Goal: Task Accomplishment & Management: Use online tool/utility

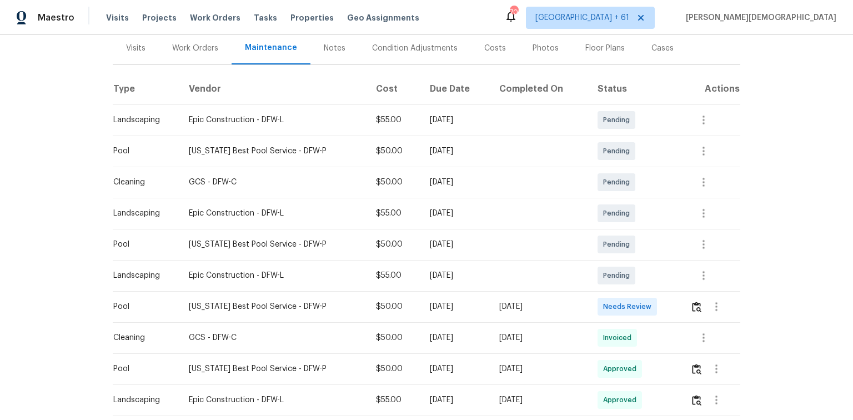
scroll to position [178, 0]
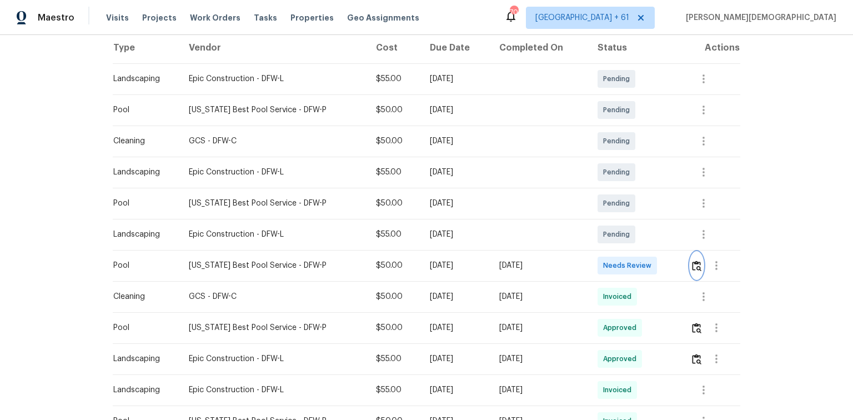
click at [692, 261] on img "button" at bounding box center [696, 266] width 9 height 11
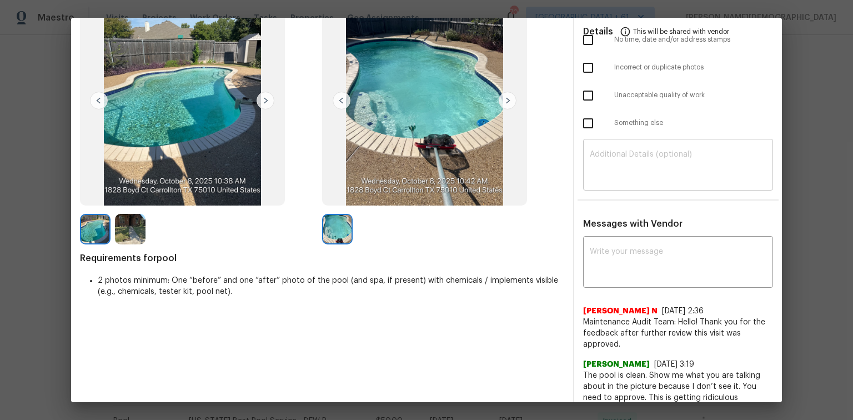
scroll to position [0, 0]
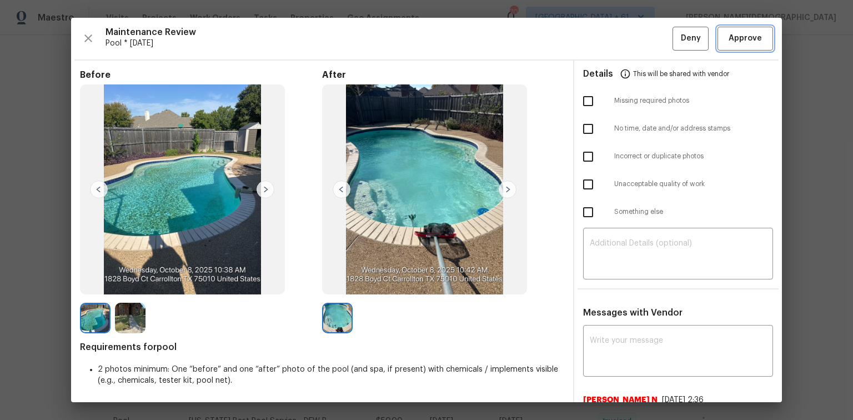
click at [729, 35] on span "Approve" at bounding box center [745, 39] width 33 height 14
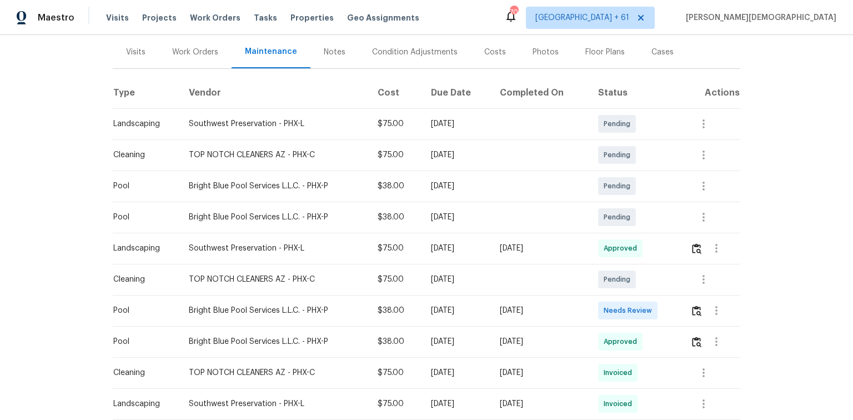
scroll to position [133, 0]
click at [705, 309] on button "button" at bounding box center [716, 310] width 27 height 27
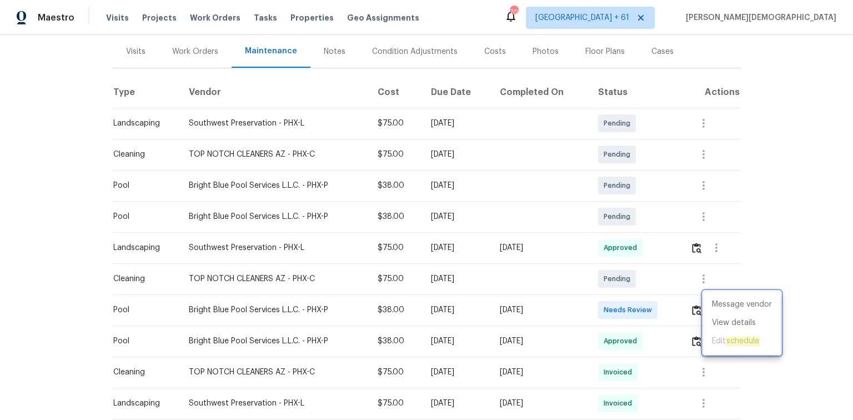
click at [700, 308] on div at bounding box center [426, 210] width 853 height 420
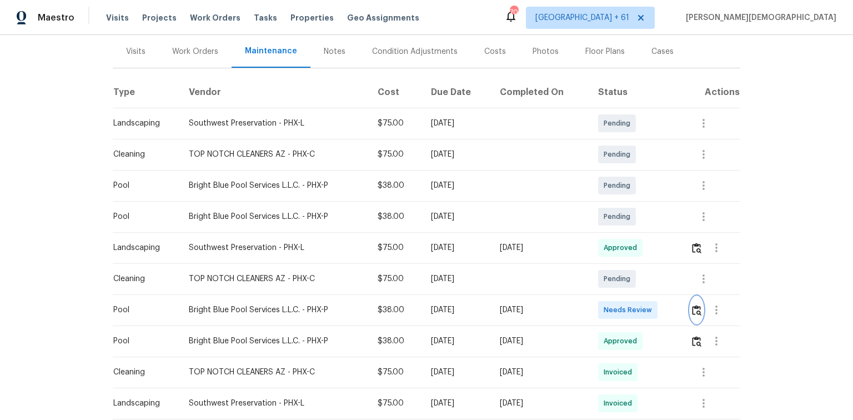
click at [695, 308] on img "button" at bounding box center [696, 310] width 9 height 11
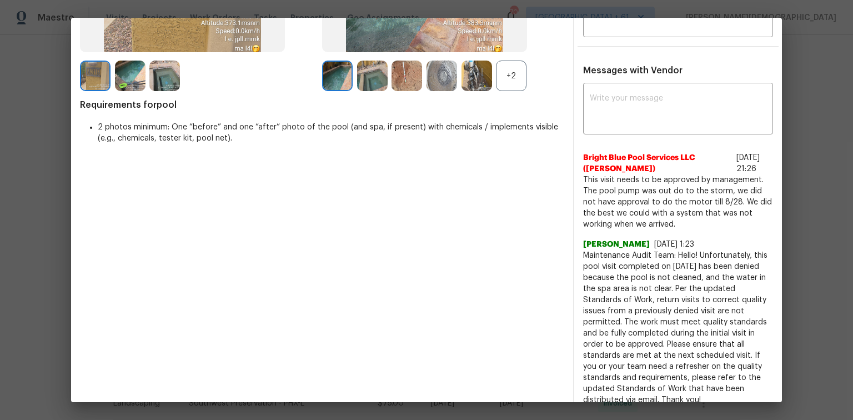
scroll to position [178, 0]
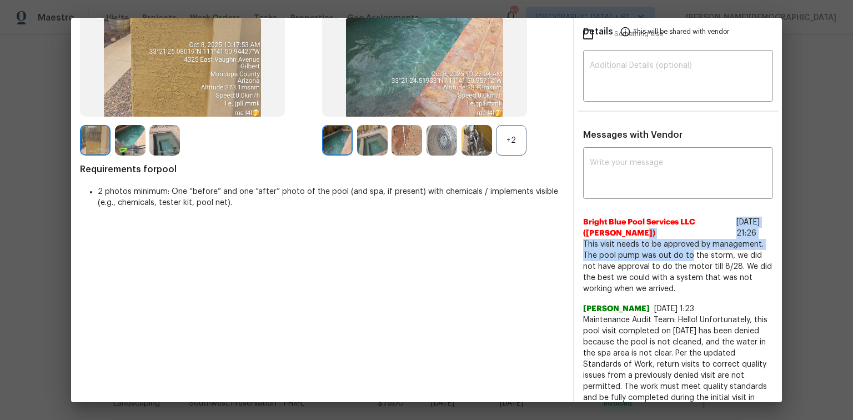
drag, startPoint x: 638, startPoint y: 227, endPoint x: 704, endPoint y: 240, distance: 67.4
click at [702, 240] on div "Bright Blue Pool Services LLC (Kelly Jones) 8/29/25, 21:26 This visit needs to …" at bounding box center [678, 256] width 190 height 78
click at [688, 248] on span "This visit needs to be approved by management. The pool pump was out do to the …" at bounding box center [678, 267] width 190 height 56
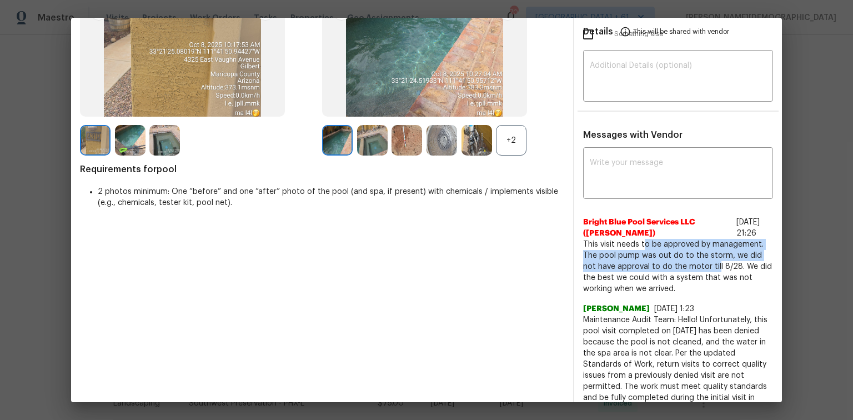
drag, startPoint x: 638, startPoint y: 238, endPoint x: 707, endPoint y: 255, distance: 70.9
click at [707, 255] on span "This visit needs to be approved by management. The pool pump was out do to the …" at bounding box center [678, 267] width 190 height 56
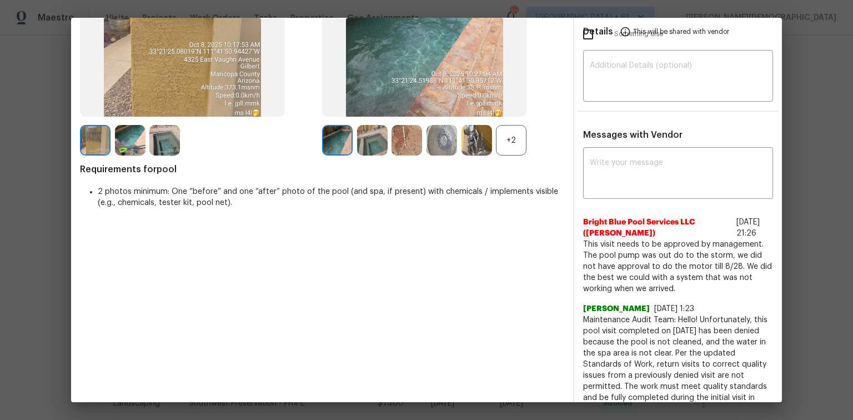
scroll to position [0, 0]
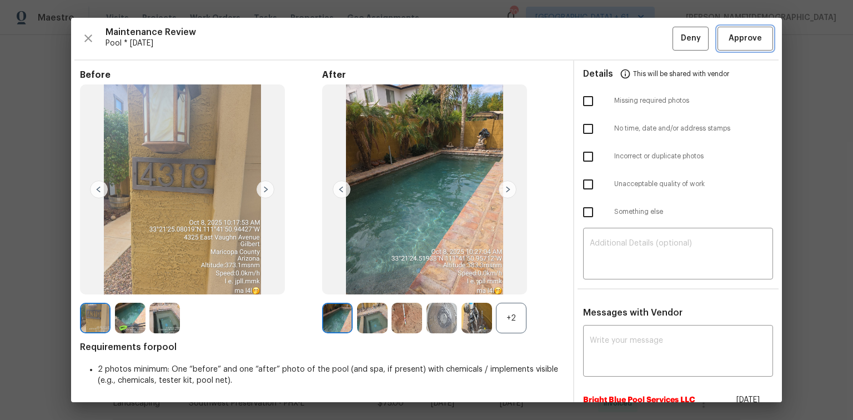
click at [736, 32] on span "Approve" at bounding box center [745, 39] width 33 height 14
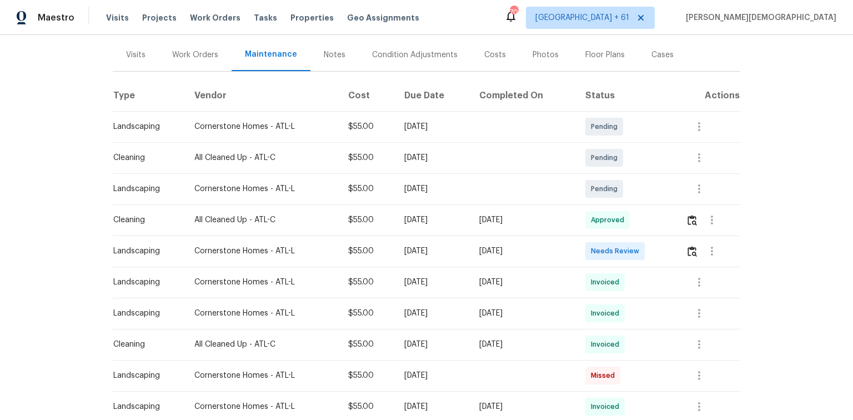
scroll to position [133, 0]
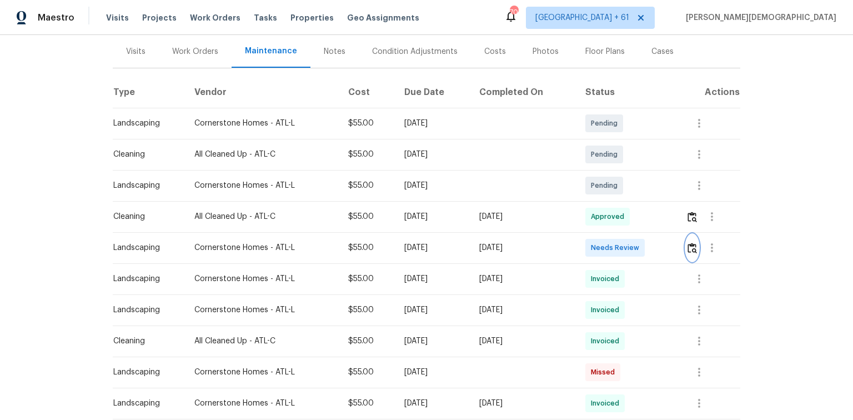
click at [607, 234] on button "button" at bounding box center [692, 247] width 13 height 27
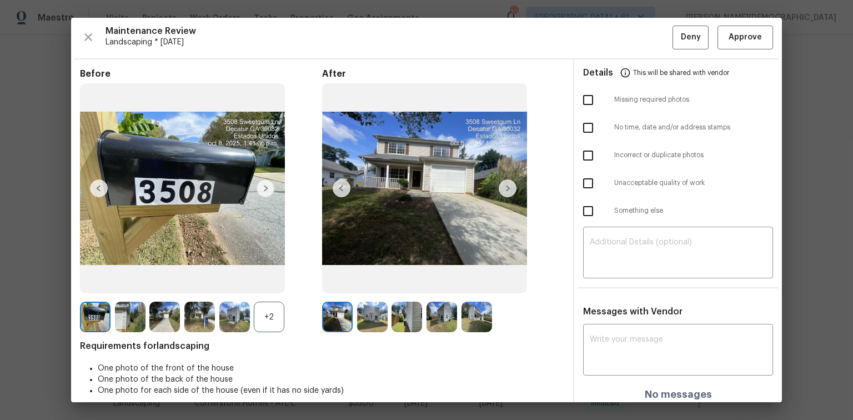
scroll to position [0, 0]
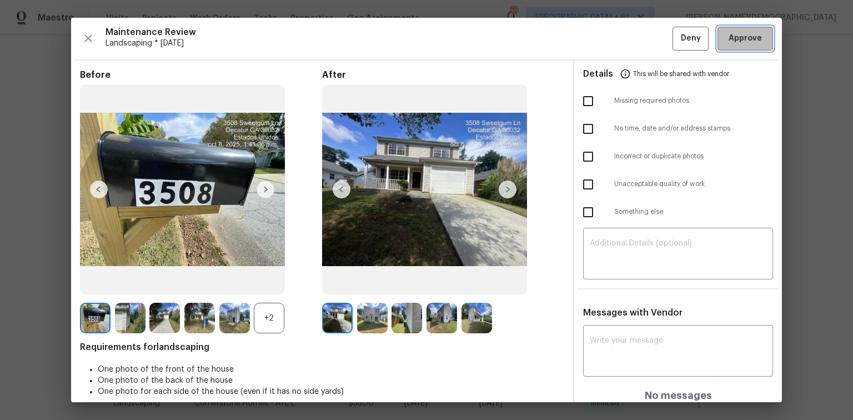
click at [607, 35] on span "Approve" at bounding box center [745, 39] width 33 height 14
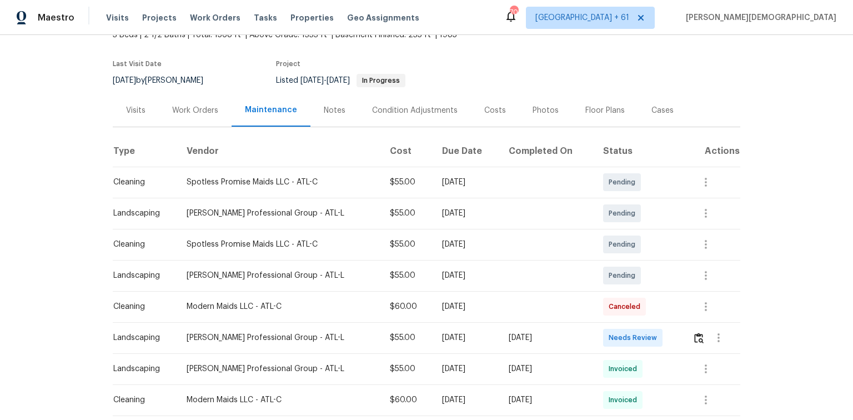
scroll to position [133, 0]
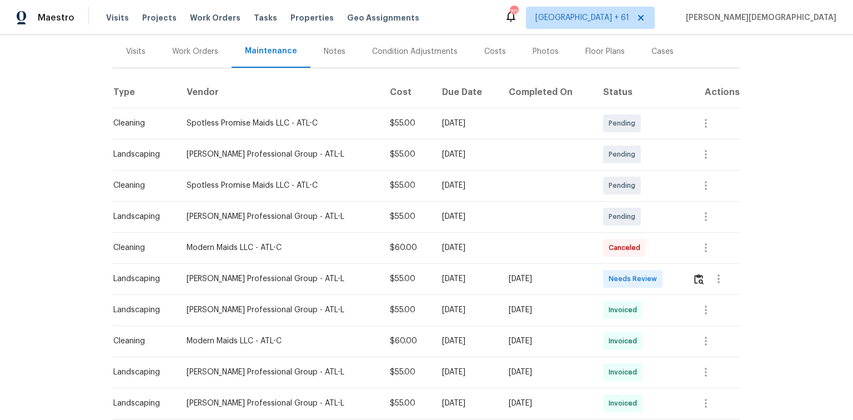
click at [607, 271] on td at bounding box center [712, 278] width 57 height 31
click at [607, 274] on img "button" at bounding box center [698, 279] width 9 height 11
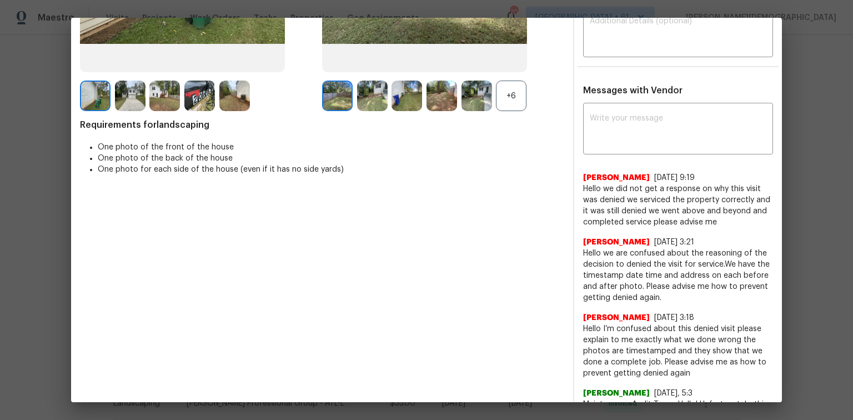
scroll to position [0, 0]
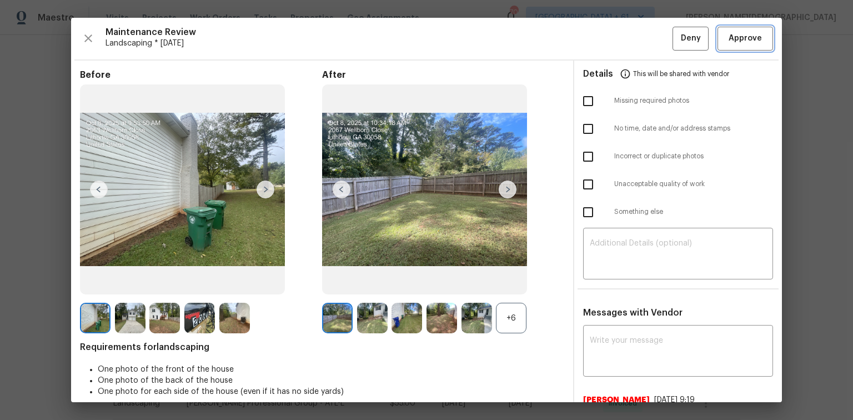
click at [607, 47] on button "Approve" at bounding box center [746, 39] width 56 height 24
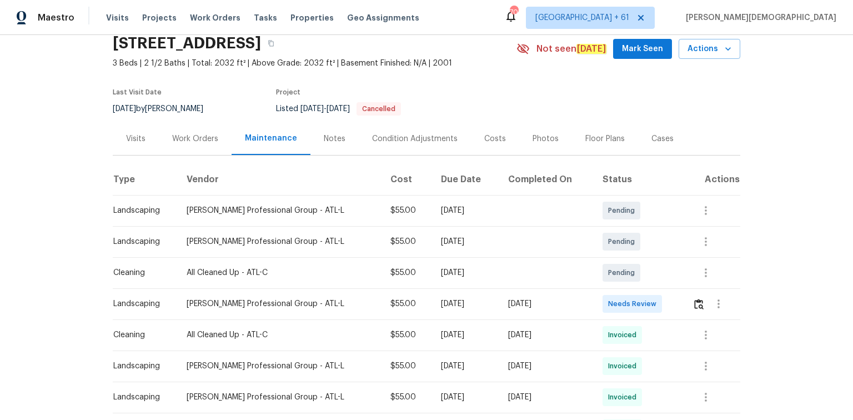
scroll to position [178, 0]
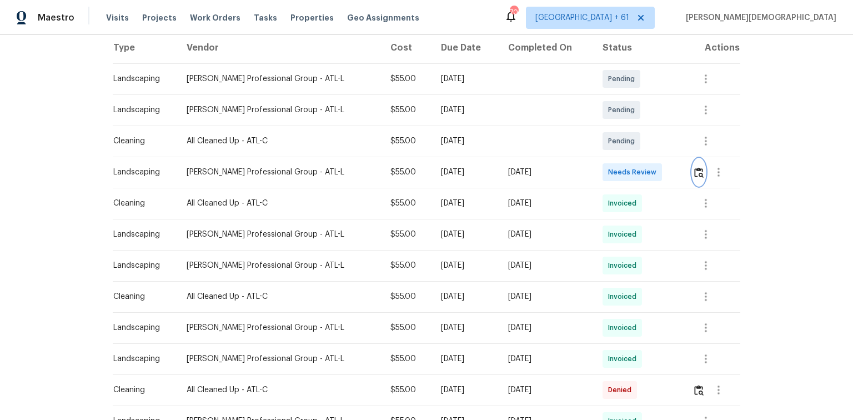
click at [607, 167] on img "button" at bounding box center [698, 172] width 9 height 11
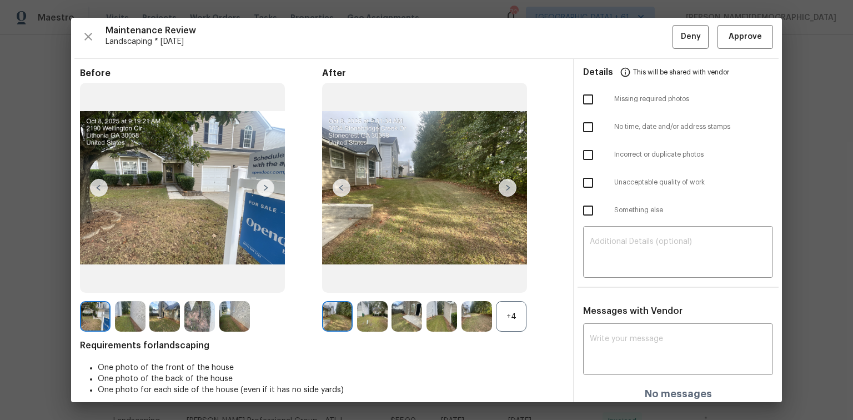
scroll to position [0, 0]
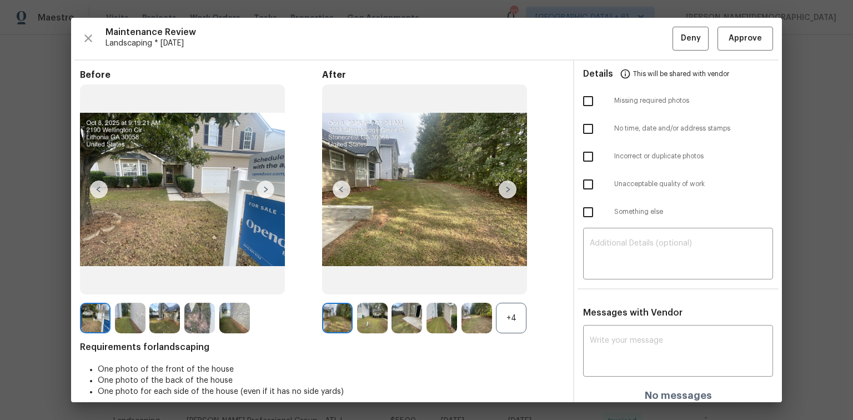
click at [607, 50] on div "Maintenance Review Landscaping * [DATE] Deny Approve Before After +4 Requiremen…" at bounding box center [426, 210] width 711 height 384
click at [607, 43] on span "Approve" at bounding box center [745, 39] width 33 height 14
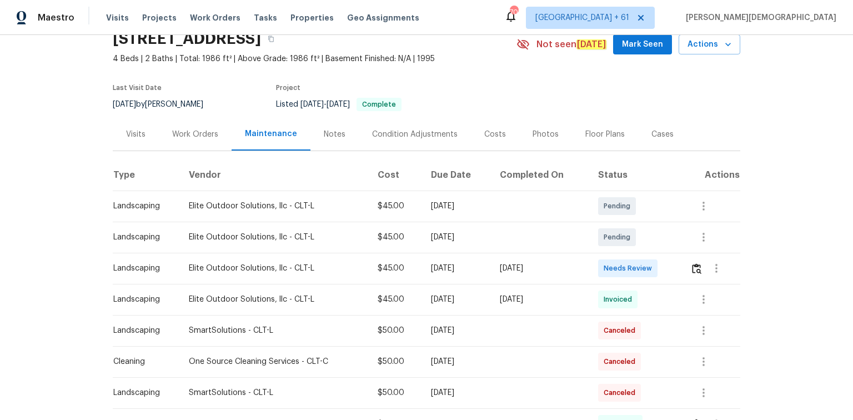
scroll to position [133, 0]
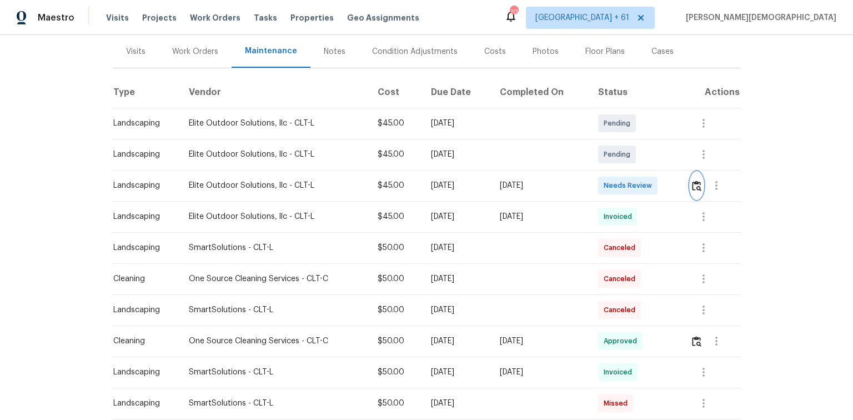
click at [693, 181] on img "button" at bounding box center [696, 186] width 9 height 11
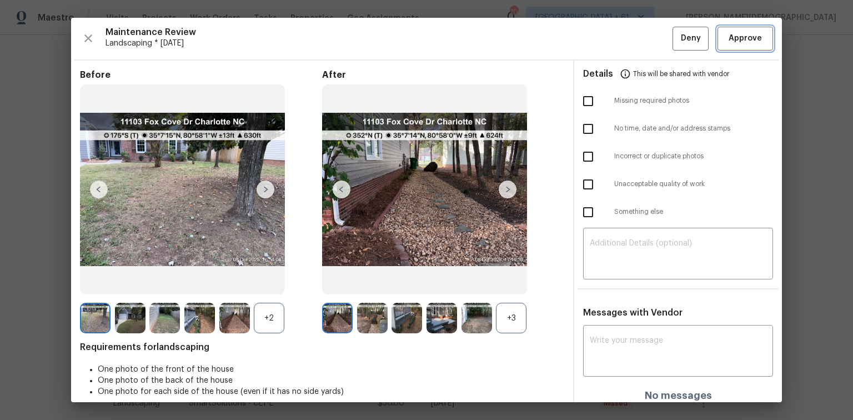
click at [732, 33] on span "Approve" at bounding box center [745, 39] width 33 height 14
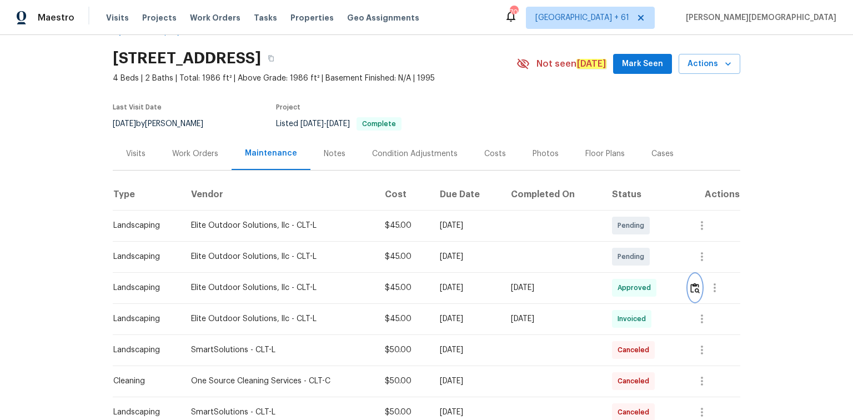
scroll to position [0, 0]
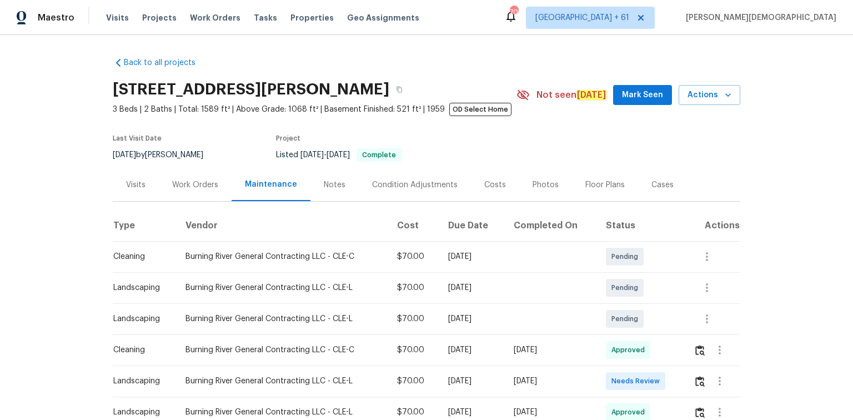
scroll to position [89, 0]
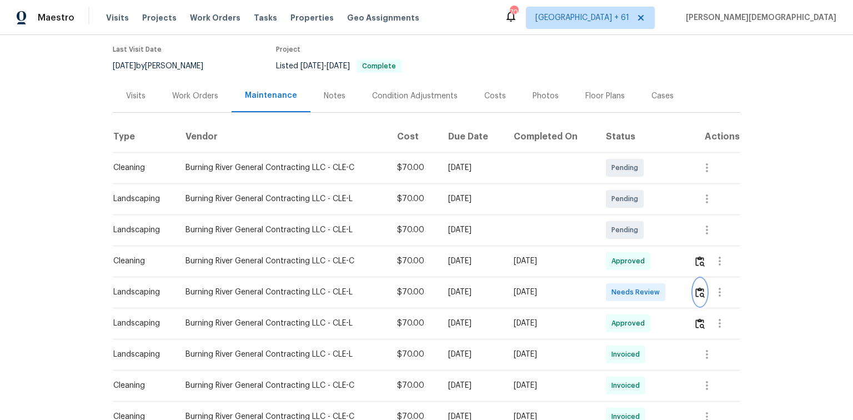
click at [607, 280] on button "button" at bounding box center [700, 292] width 13 height 27
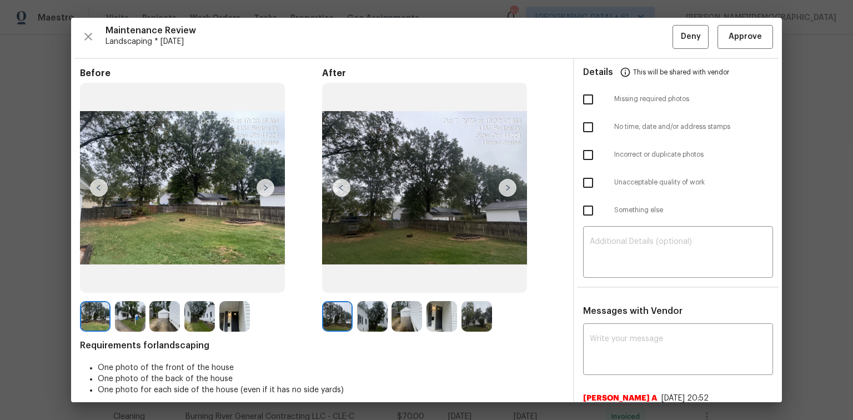
scroll to position [0, 0]
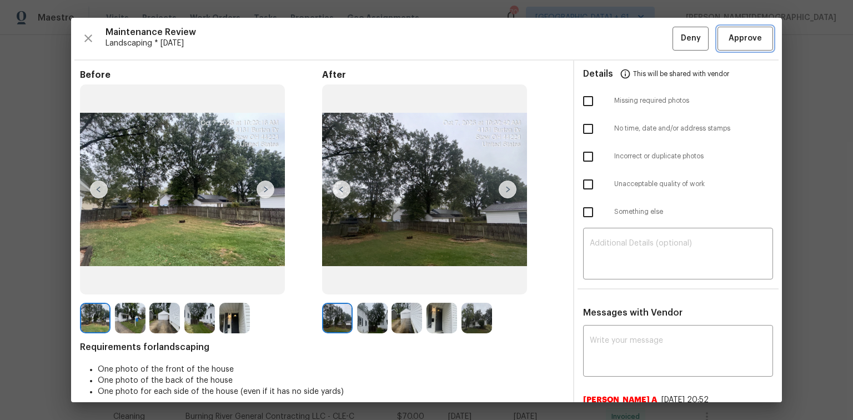
click at [607, 47] on button "Approve" at bounding box center [746, 39] width 56 height 24
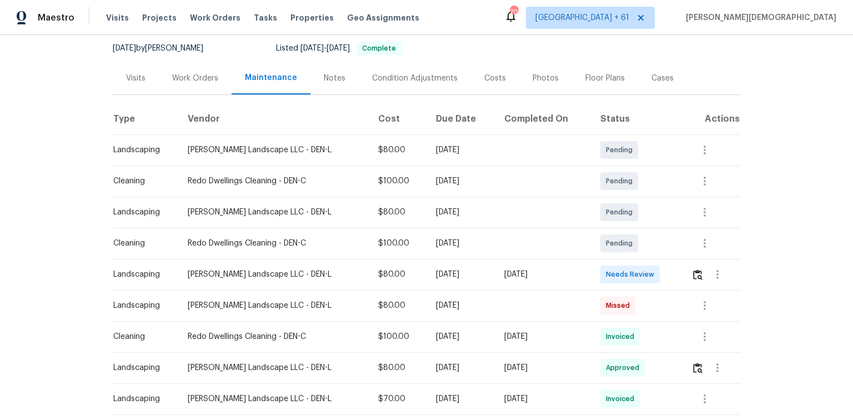
scroll to position [169, 0]
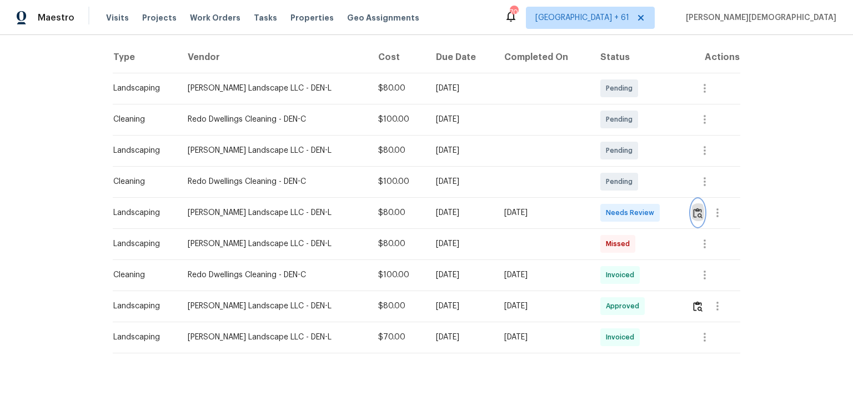
click at [699, 208] on img "button" at bounding box center [697, 213] width 9 height 11
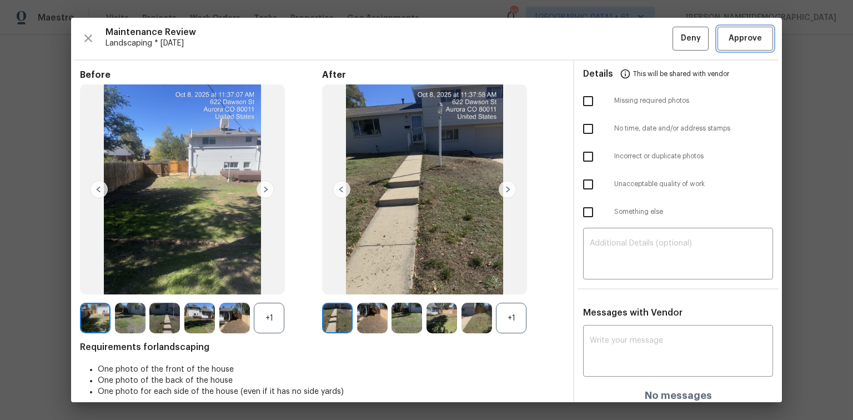
click at [751, 46] on button "Approve" at bounding box center [746, 39] width 56 height 24
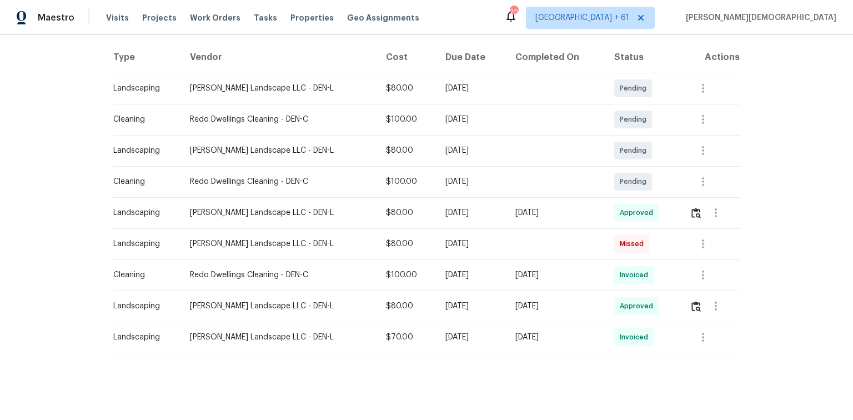
scroll to position [80, 0]
